Goal: Transaction & Acquisition: Purchase product/service

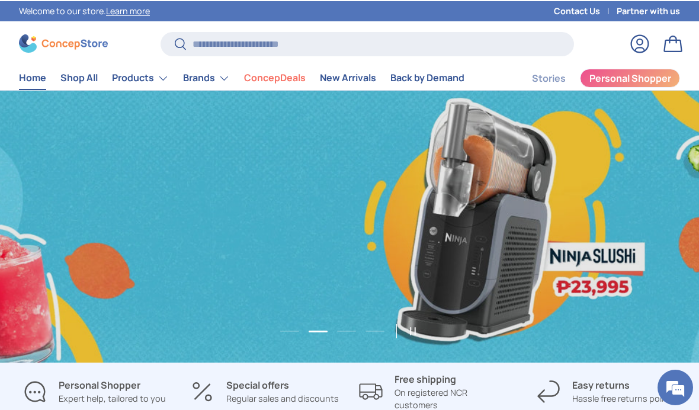
scroll to position [0, 699]
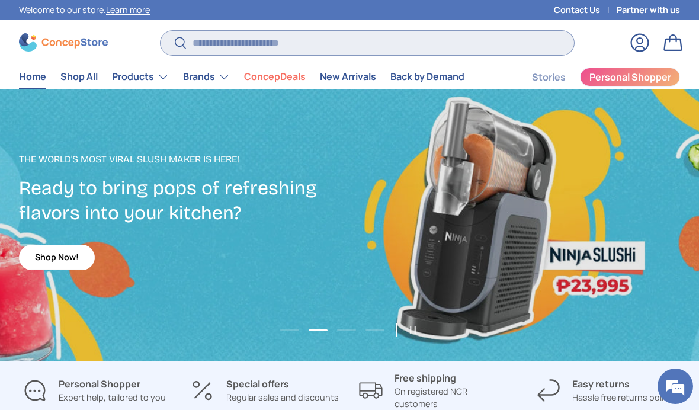
click at [299, 43] on input "Search" at bounding box center [366, 43] width 413 height 24
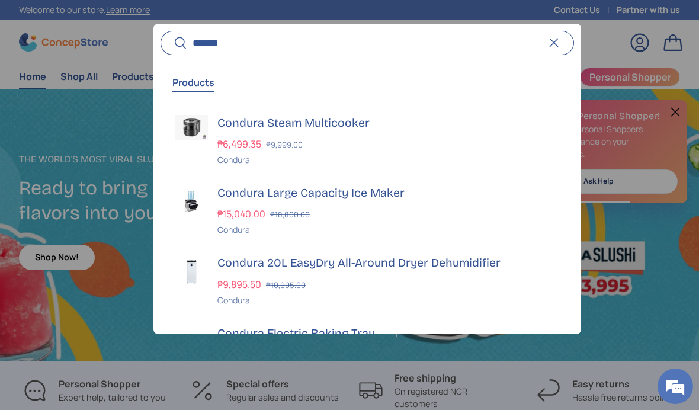
type input "*******"
click at [173, 43] on button "Search" at bounding box center [173, 44] width 27 height 28
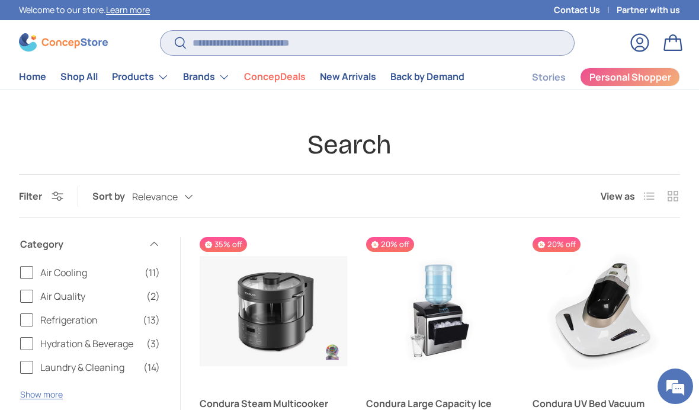
click at [335, 43] on input "Search" at bounding box center [366, 43] width 413 height 24
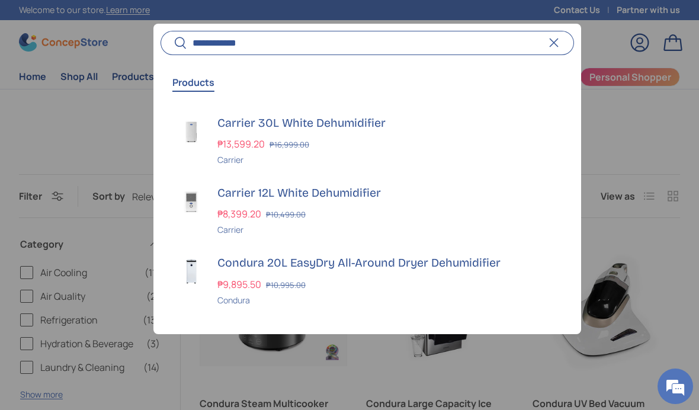
type input "**********"
click at [173, 43] on button "Search" at bounding box center [173, 44] width 27 height 28
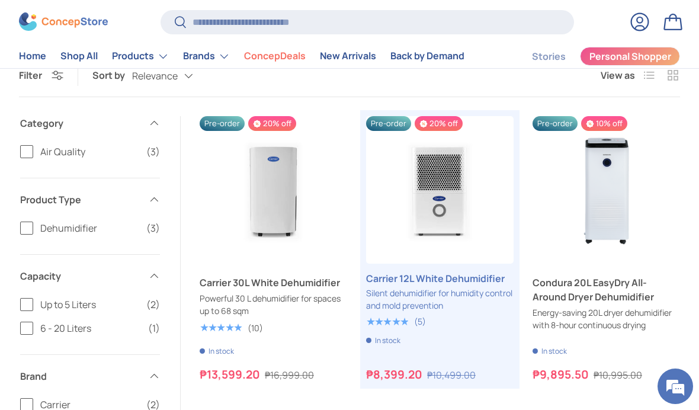
scroll to position [147, 0]
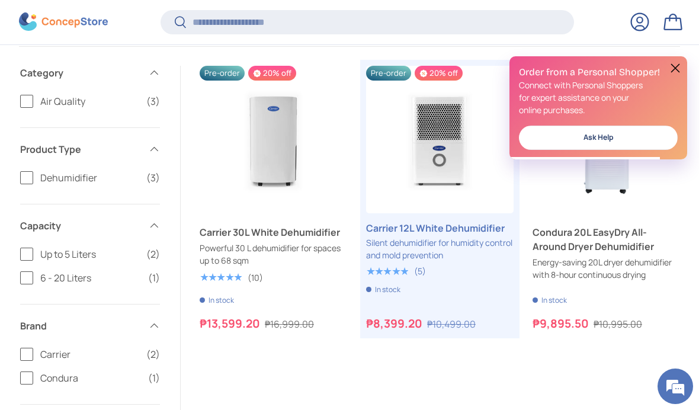
click at [668, 69] on button at bounding box center [675, 68] width 14 height 14
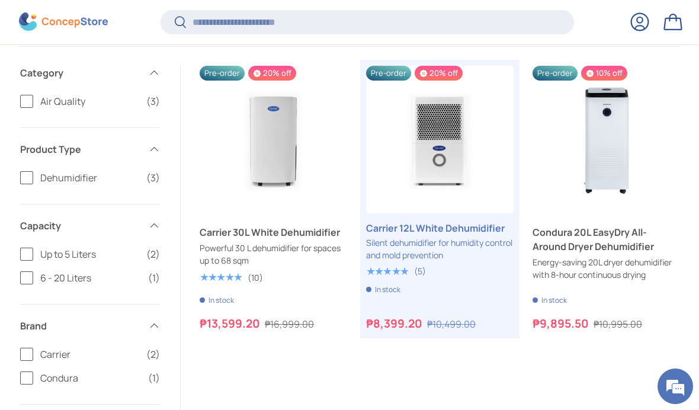
click at [224, 239] on link "Carrier 30L White Dehumidifier" at bounding box center [273, 232] width 147 height 14
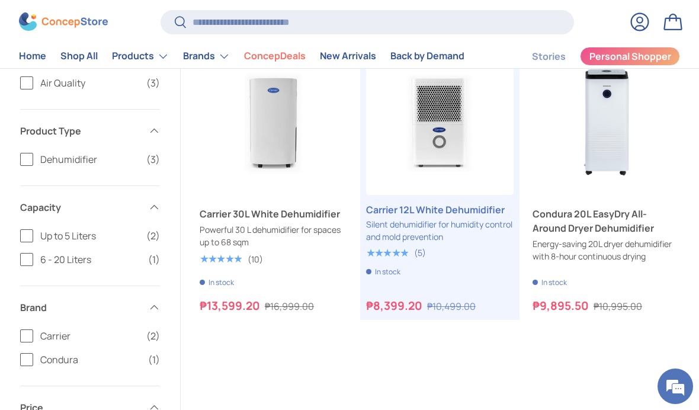
click at [633, 176] on button "Pre-order Pre-order" at bounding box center [606, 182] width 138 height 25
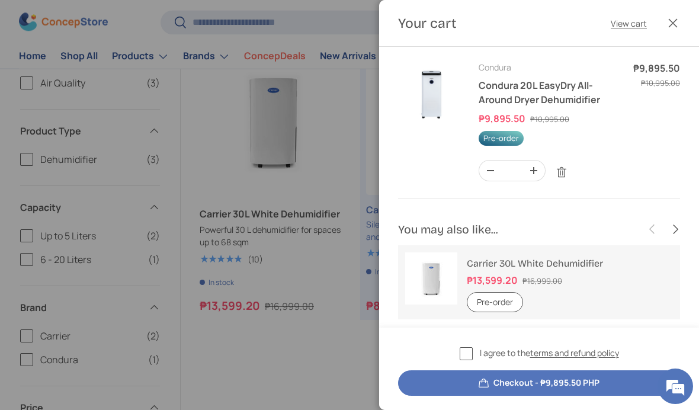
click at [275, 181] on div at bounding box center [349, 205] width 699 height 410
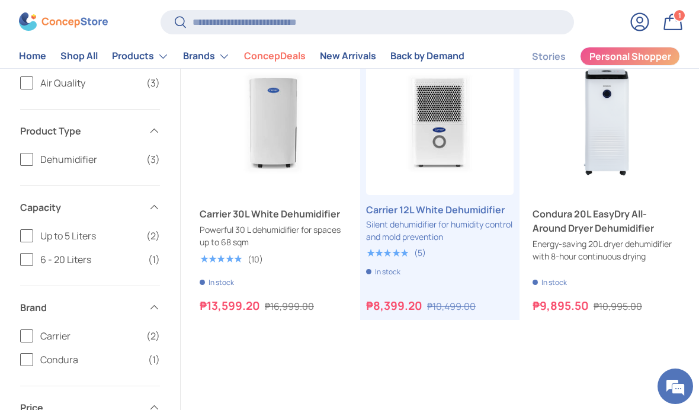
click at [590, 231] on link "Condura 20L EasyDry All-Around Dryer Dehumidifier" at bounding box center [605, 221] width 147 height 28
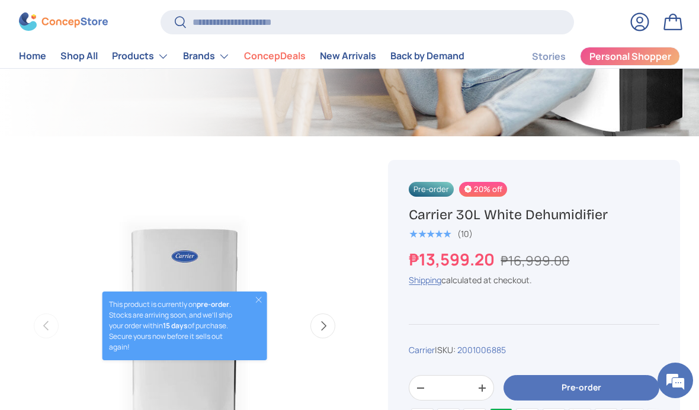
scroll to position [281, 0]
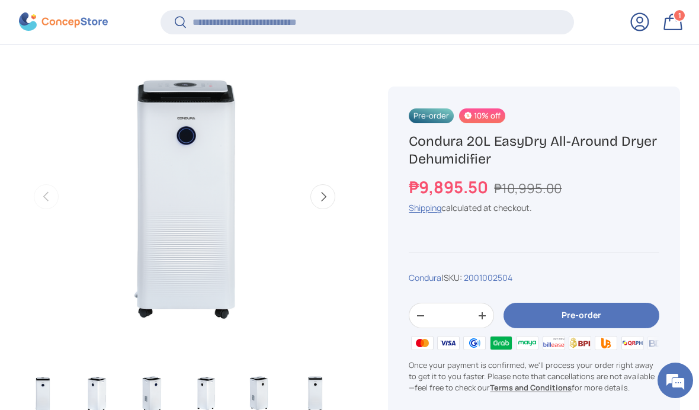
click at [670, 22] on link "Bag 1 1 item" at bounding box center [672, 22] width 26 height 26
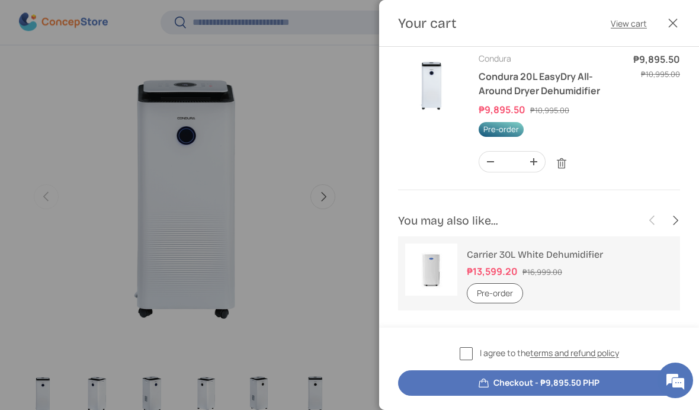
scroll to position [8, 0]
click at [665, 22] on button "Close" at bounding box center [672, 23] width 26 height 26
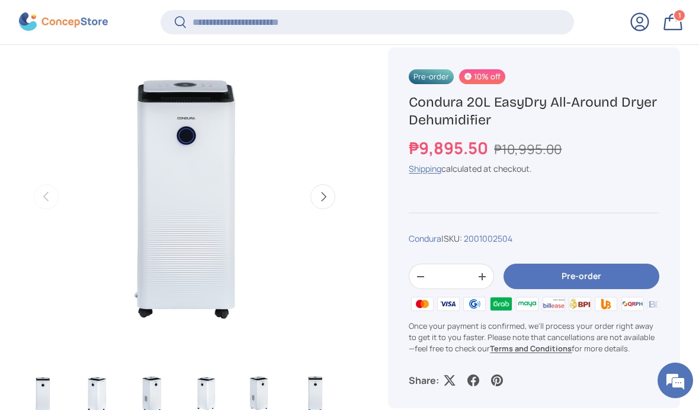
click at [633, 22] on link "Log in" at bounding box center [639, 22] width 26 height 26
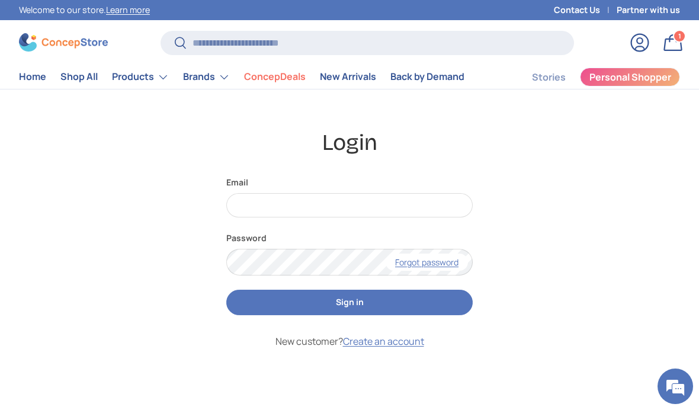
click at [274, 72] on link "ConcepDeals" at bounding box center [275, 76] width 62 height 23
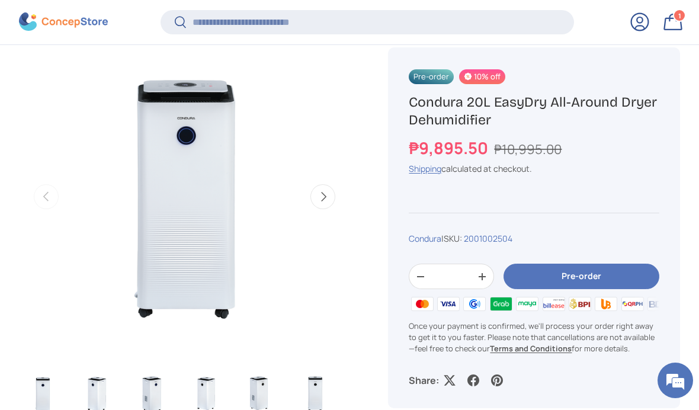
click at [326, 196] on button "Next" at bounding box center [322, 196] width 25 height 25
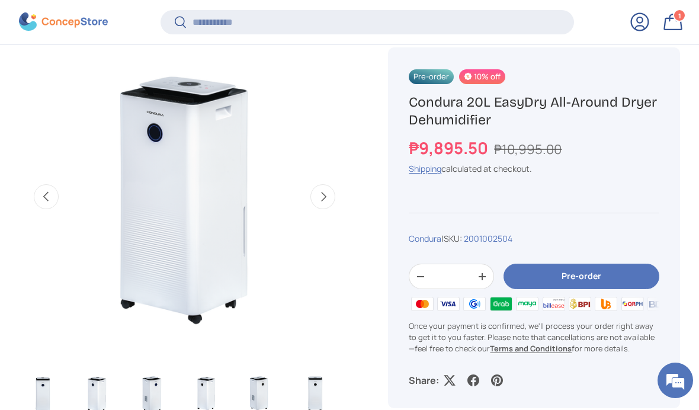
click at [324, 197] on button "Next" at bounding box center [322, 196] width 25 height 25
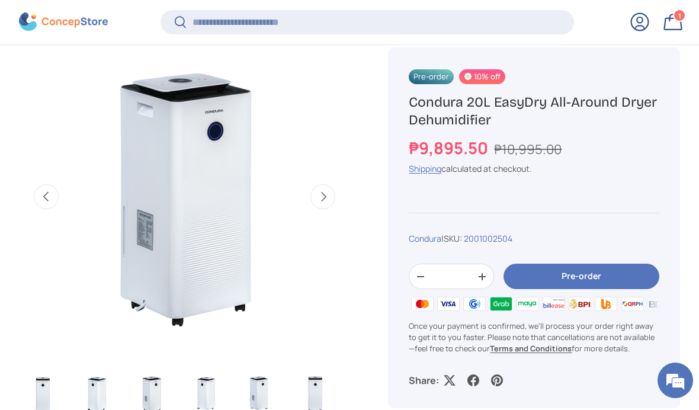
click at [335, 194] on button "Next" at bounding box center [322, 196] width 25 height 25
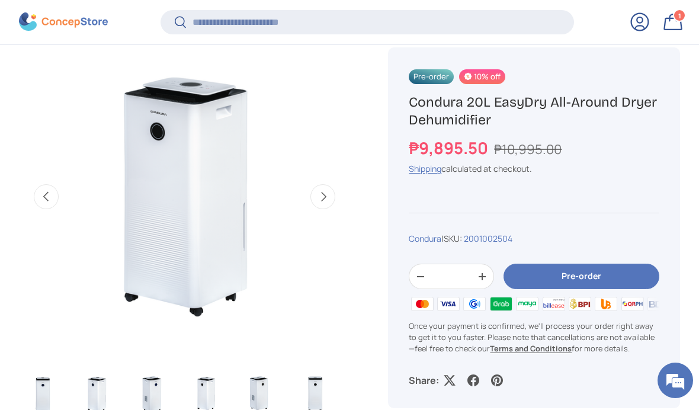
click at [323, 194] on button "Next" at bounding box center [322, 196] width 25 height 25
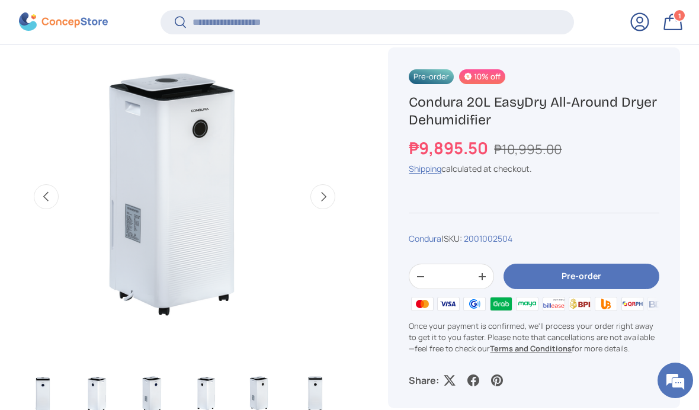
click at [326, 196] on button "Next" at bounding box center [322, 196] width 25 height 25
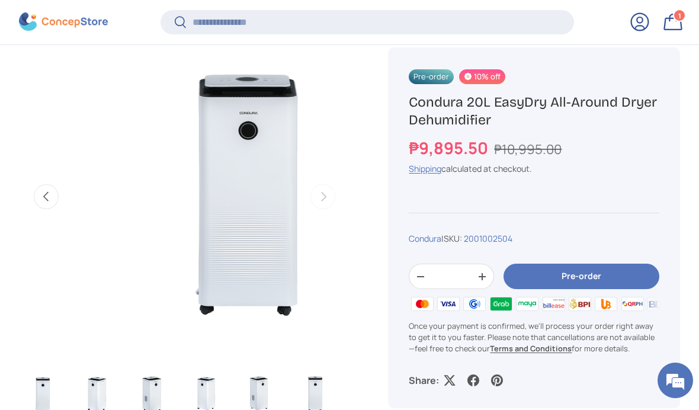
scroll to position [0, 1685]
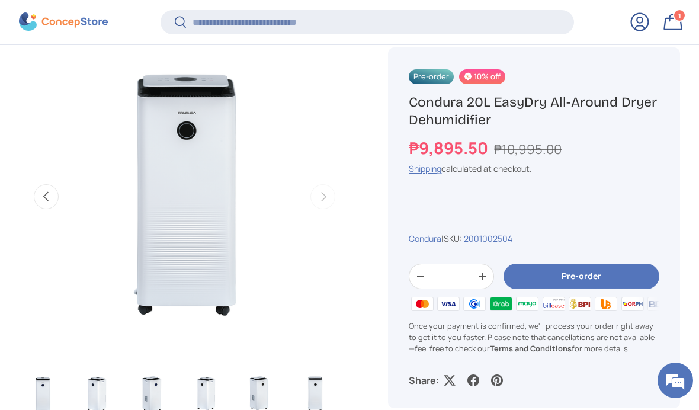
click at [34, 191] on button "Previous" at bounding box center [46, 196] width 25 height 25
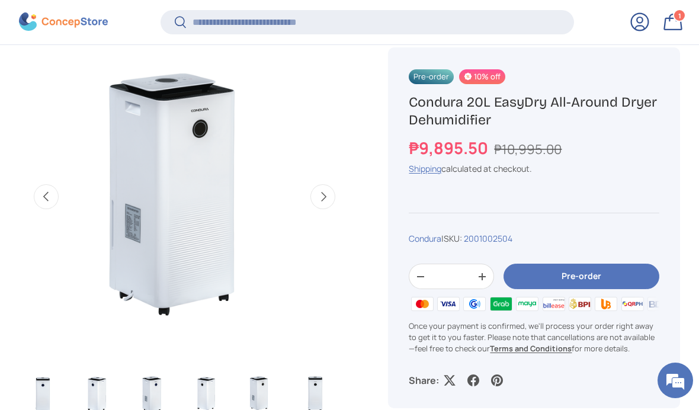
scroll to position [0, 1349]
click at [39, 188] on button "Previous" at bounding box center [46, 196] width 25 height 25
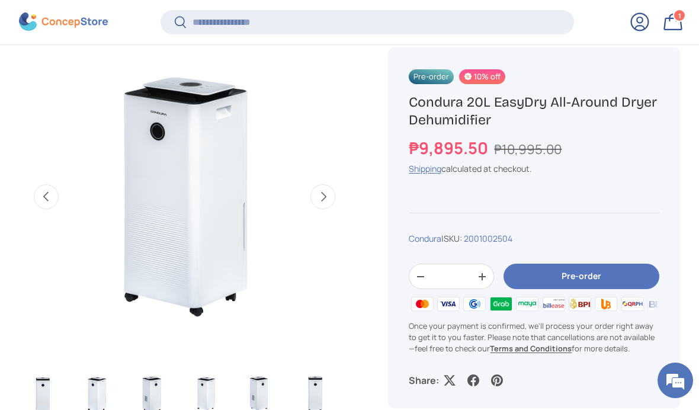
click at [48, 190] on button "Previous" at bounding box center [46, 196] width 25 height 25
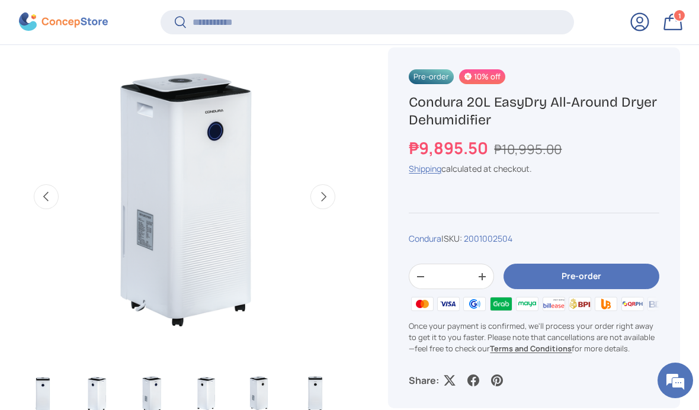
click at [55, 188] on button "Previous" at bounding box center [46, 196] width 25 height 25
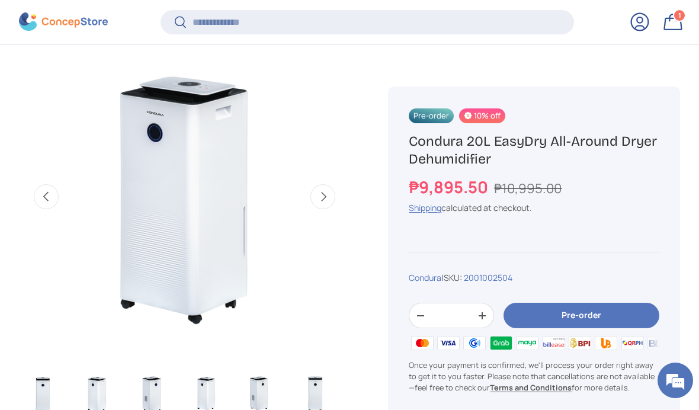
scroll to position [375, 0]
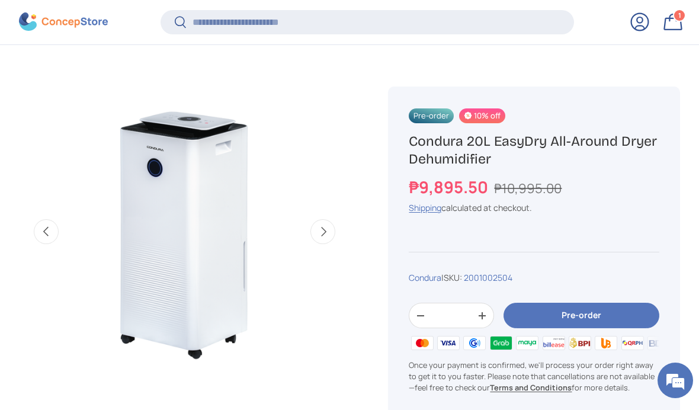
click at [667, 24] on link "Bag 1 1 item" at bounding box center [672, 22] width 26 height 26
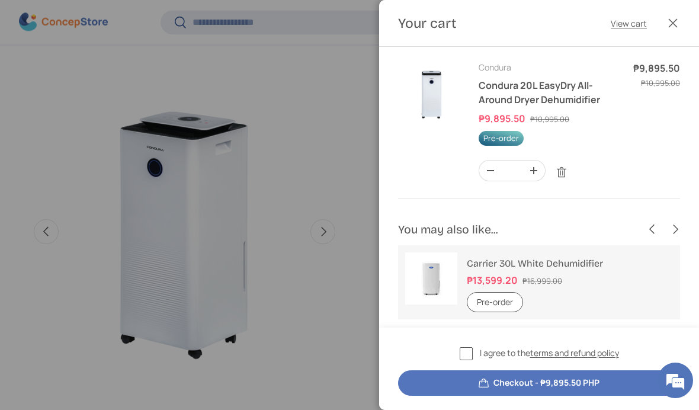
click at [465, 353] on label "I agree to the terms and refund policy" at bounding box center [538, 353] width 159 height 14
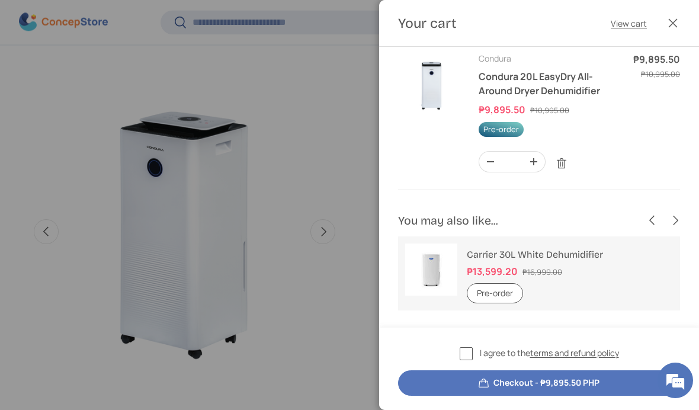
click at [594, 382] on button "Checkout - ₱9,895.50 PHP" at bounding box center [539, 382] width 282 height 25
